Goal: Check status: Check status

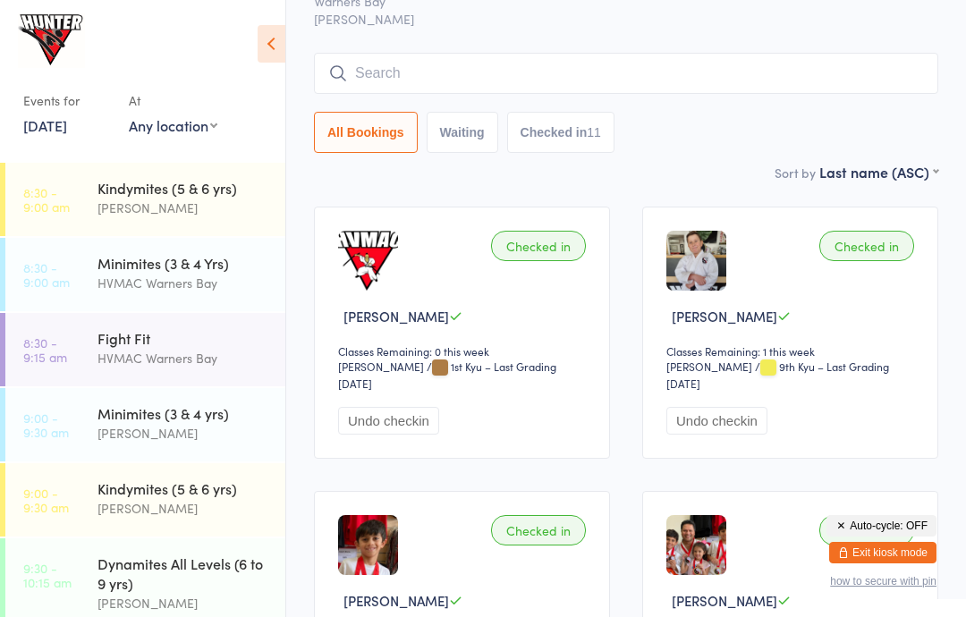
click at [64, 118] on link "[DATE]" at bounding box center [45, 125] width 44 height 20
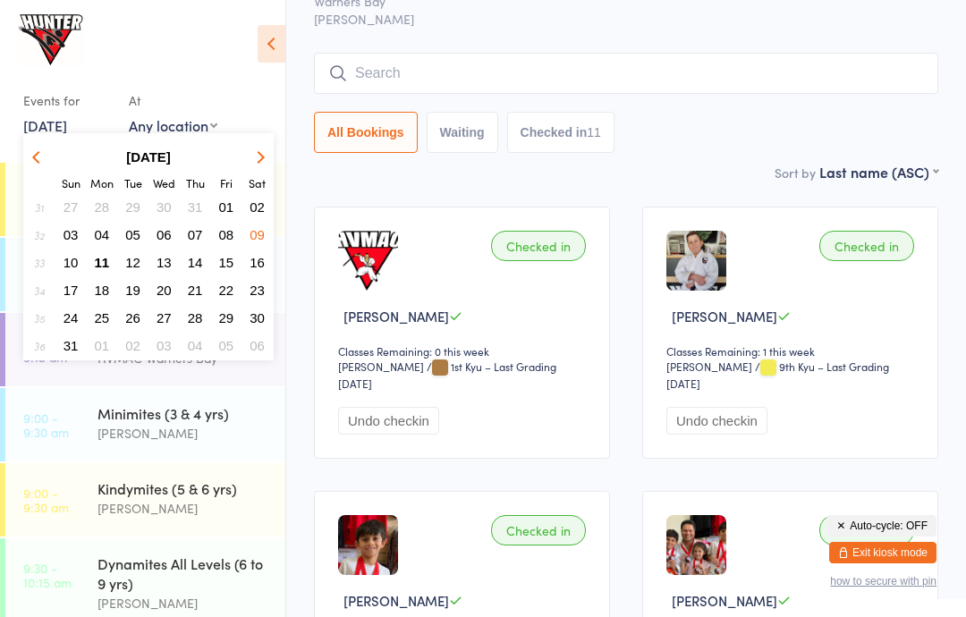
click at [109, 263] on button "11" at bounding box center [103, 262] width 28 height 24
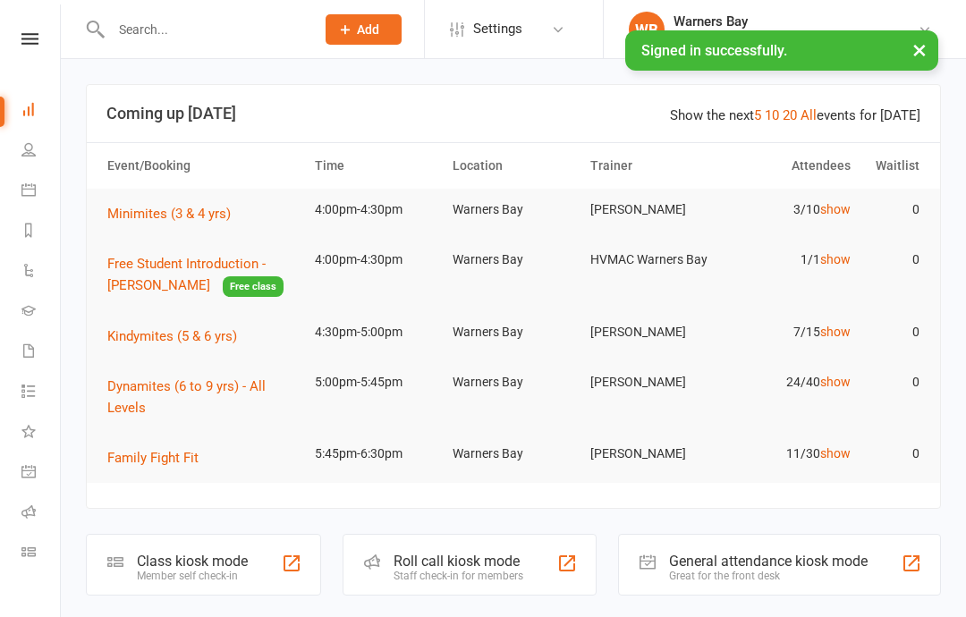
click at [27, 548] on icon at bounding box center [28, 552] width 14 height 14
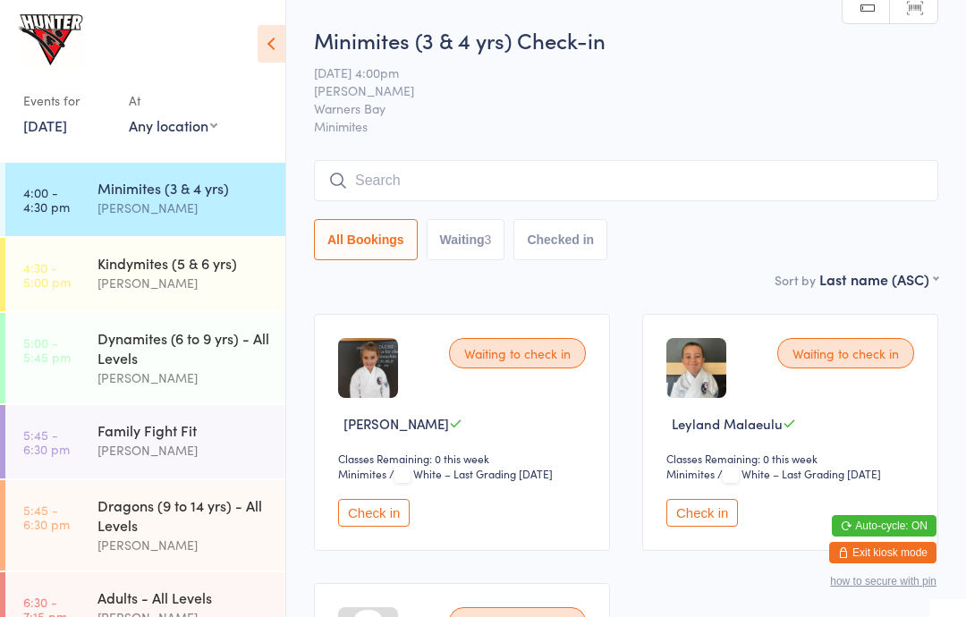
click at [274, 30] on icon at bounding box center [272, 44] width 28 height 38
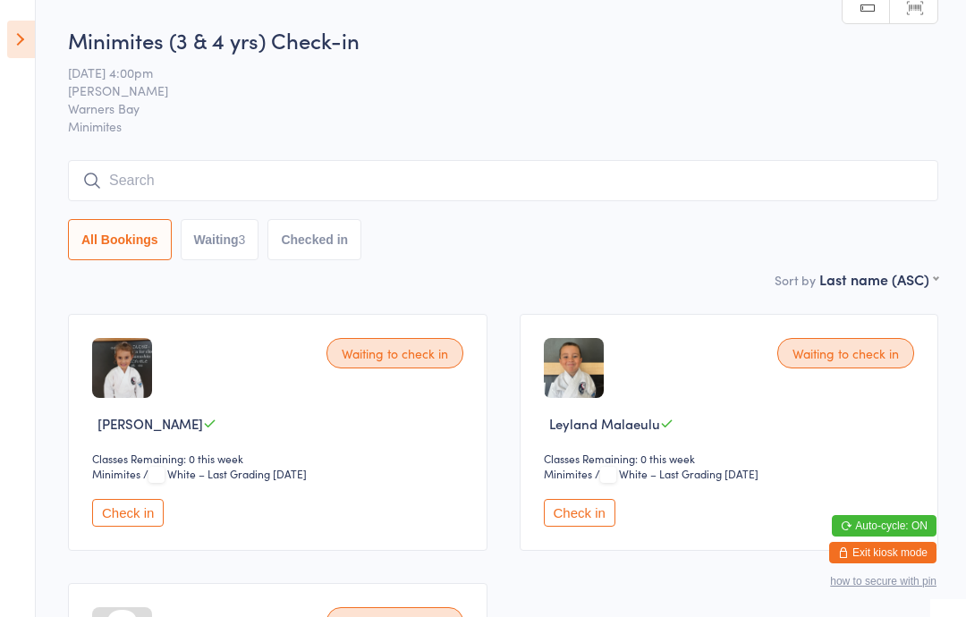
click at [929, 9] on link "Scanner input" at bounding box center [913, 8] width 47 height 34
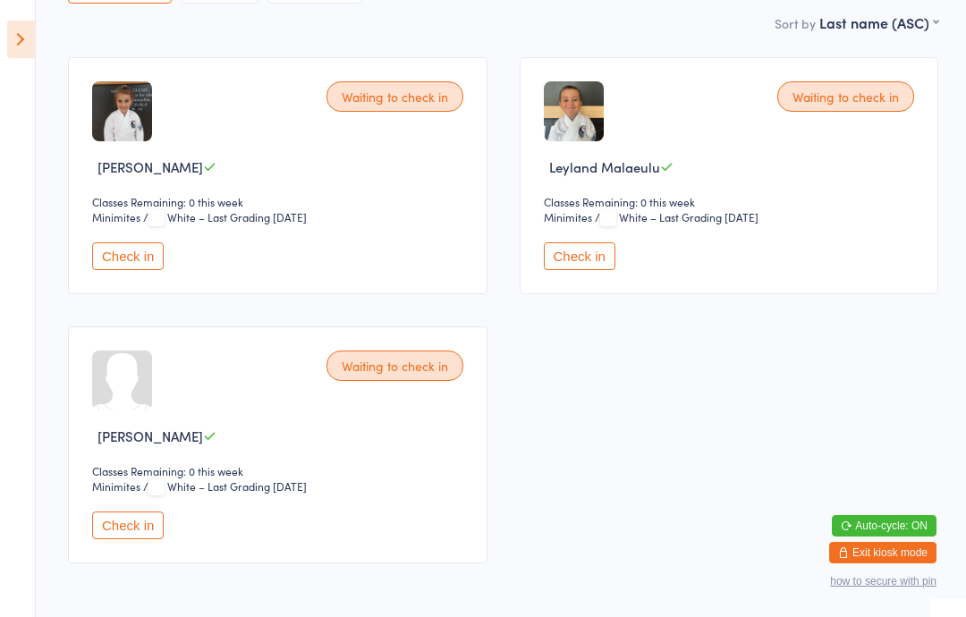
scroll to position [278, 0]
